Goal: Information Seeking & Learning: Understand process/instructions

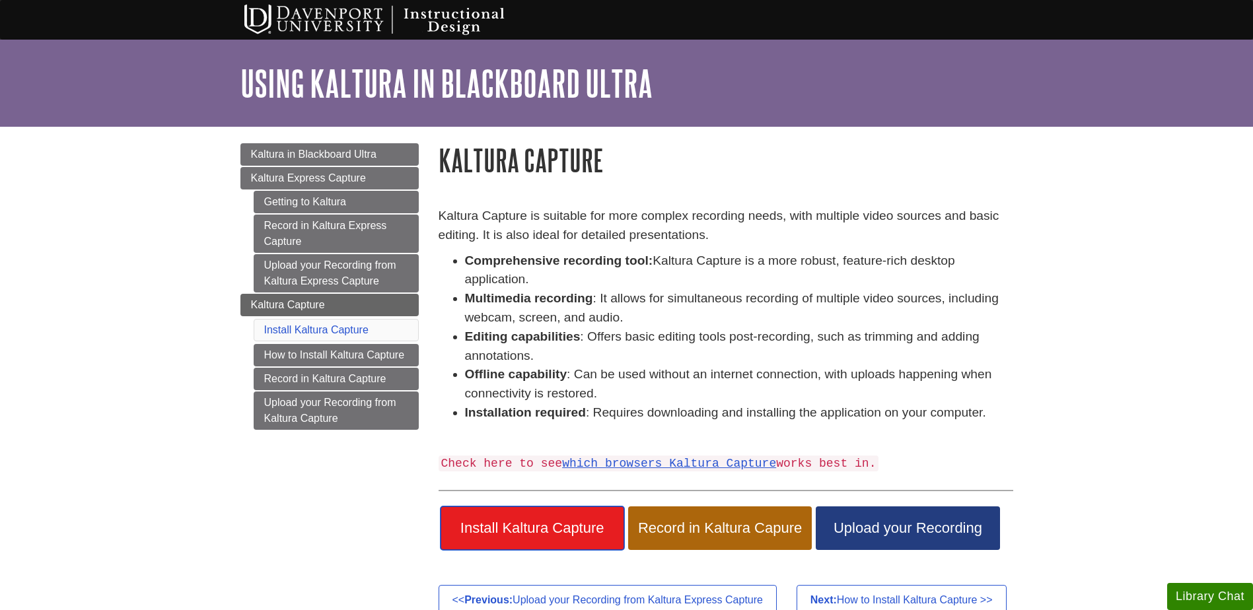
click at [561, 525] on span "Install Kaltura Capture" at bounding box center [533, 528] width 164 height 17
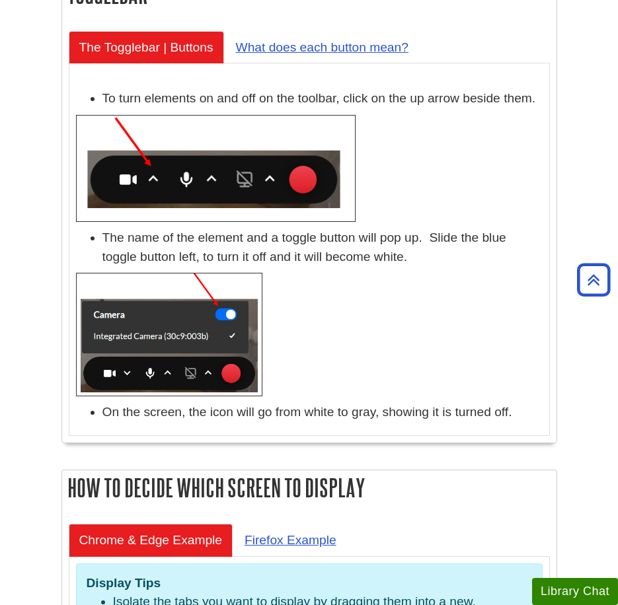
scroll to position [1922, 0]
